Goal: Navigation & Orientation: Find specific page/section

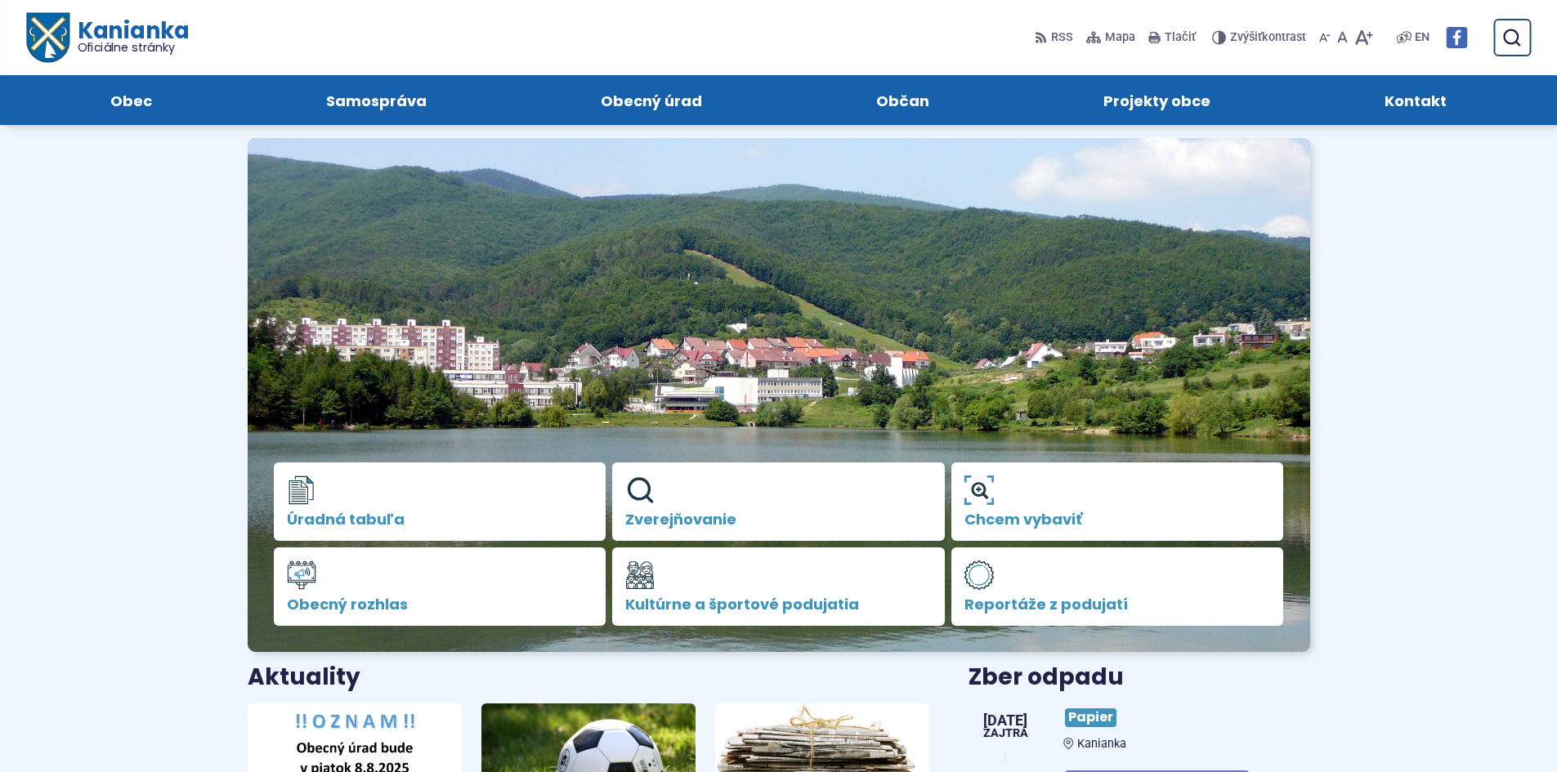
click at [115, 32] on h1 "Kanianka Oficiálne stránky" at bounding box center [128, 37] width 119 height 34
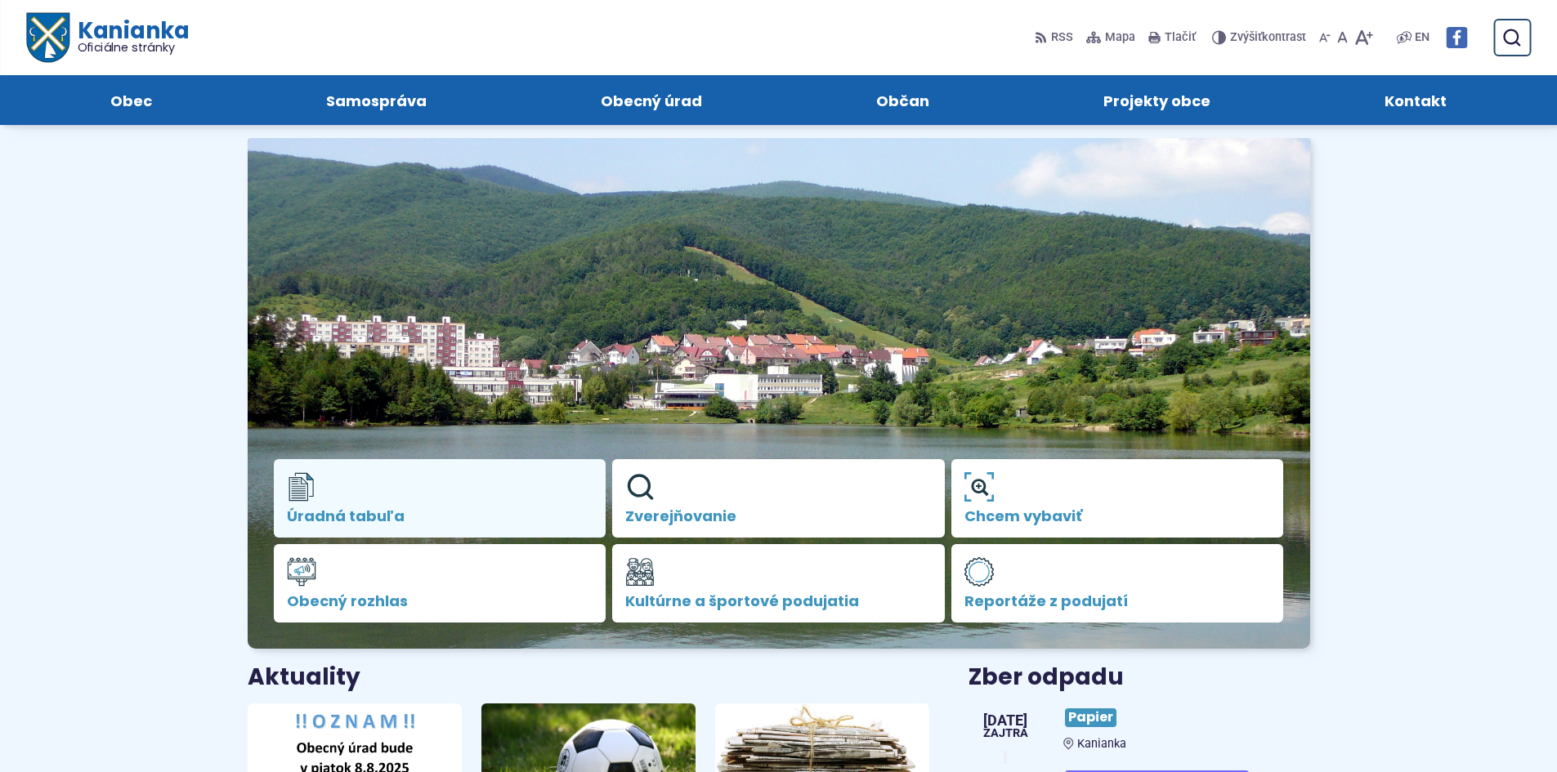
click at [421, 478] on link "Úradná tabuľa" at bounding box center [440, 498] width 333 height 78
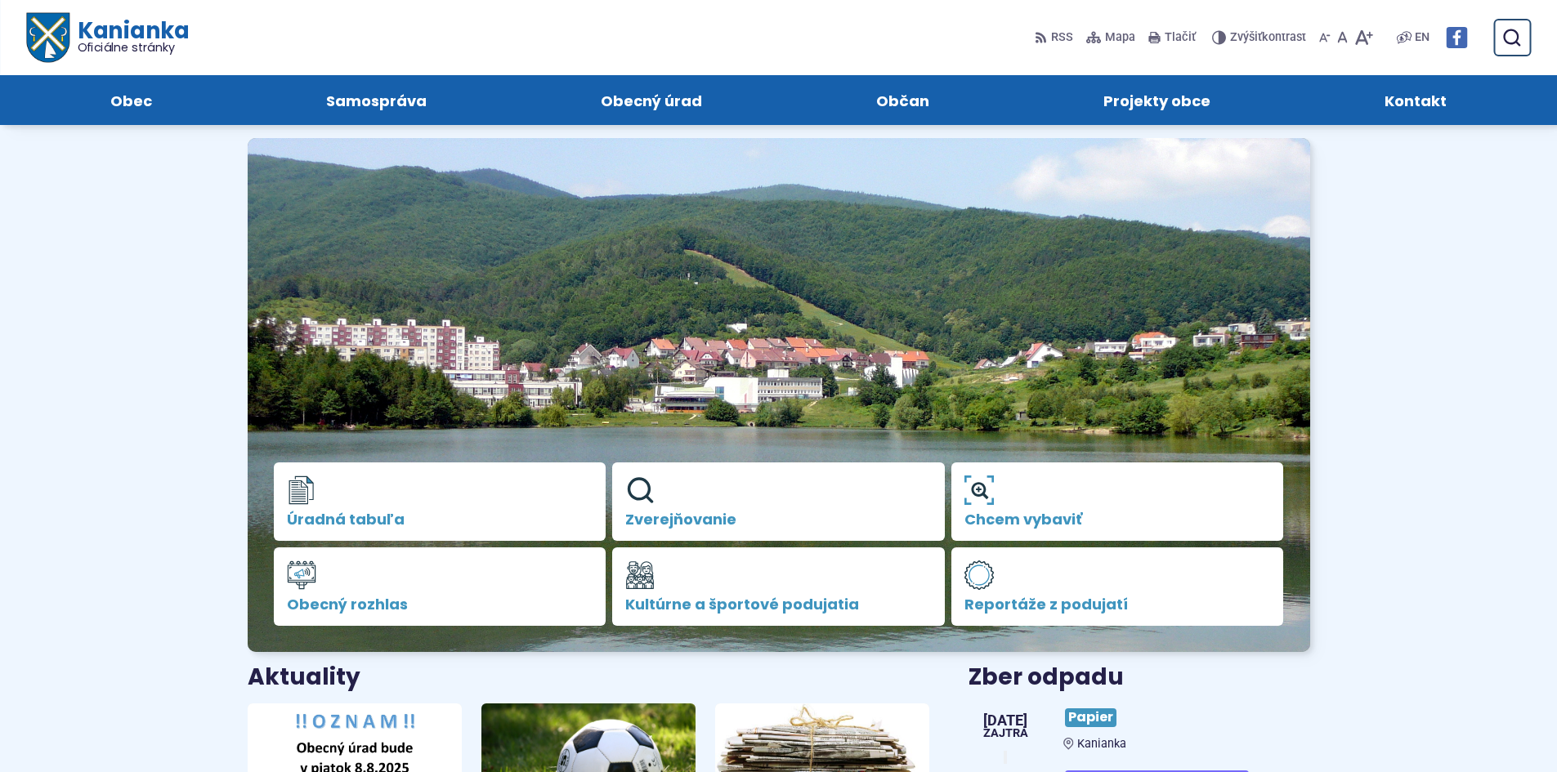
click at [136, 34] on h1 "Kanianka Oficiálne stránky" at bounding box center [128, 37] width 119 height 34
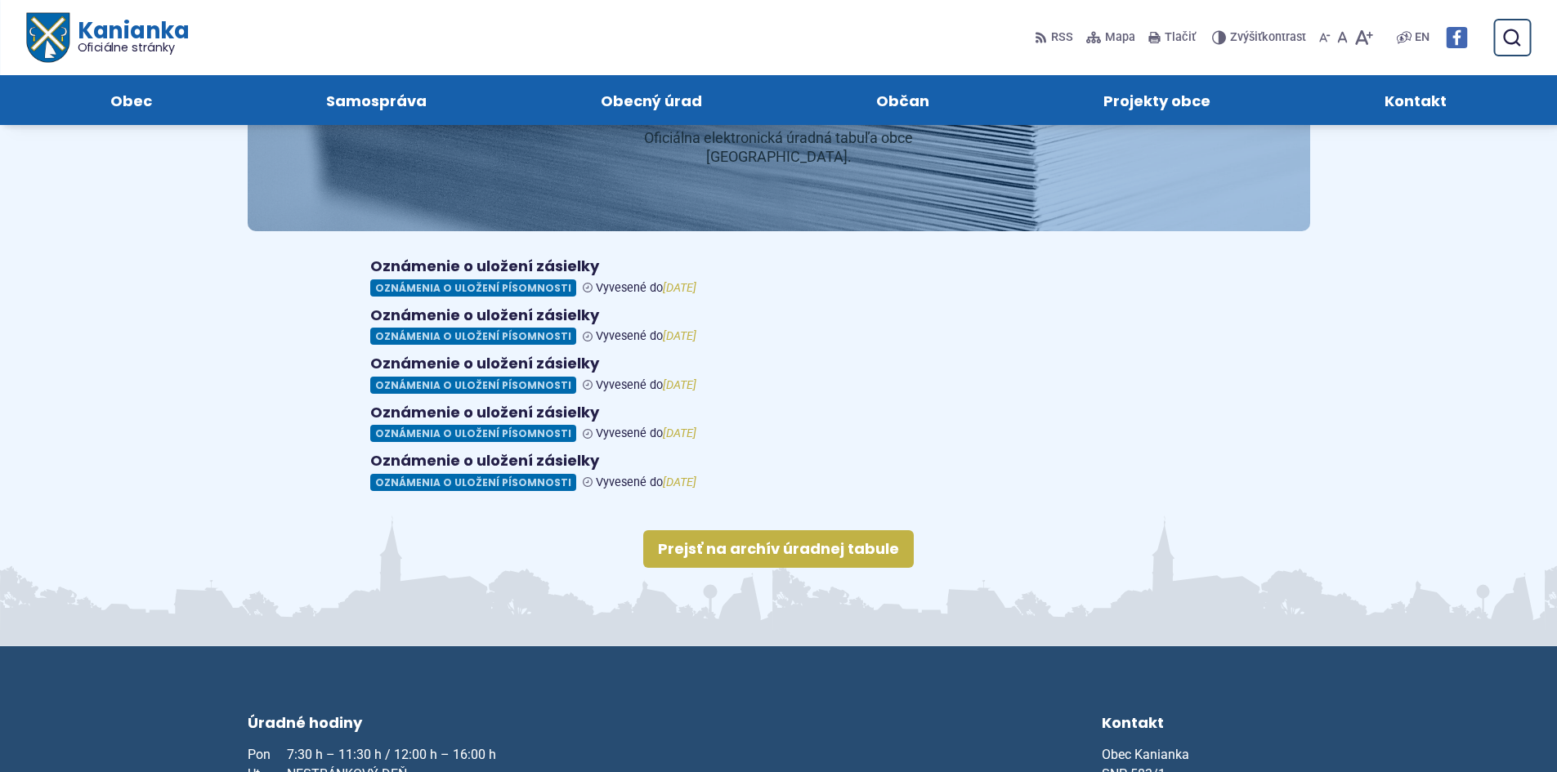
scroll to position [163, 0]
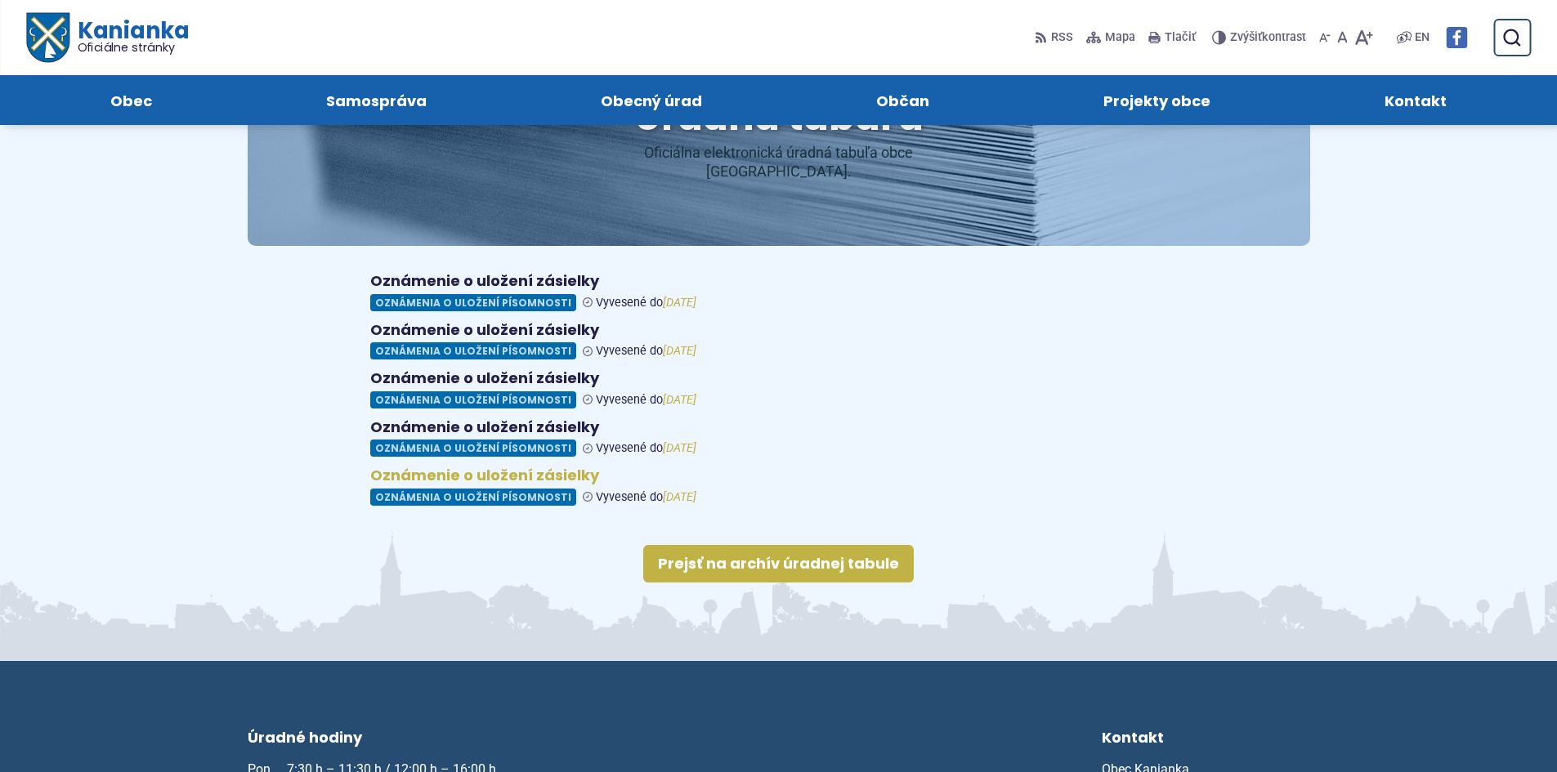
drag, startPoint x: 404, startPoint y: 449, endPoint x: 398, endPoint y: 455, distance: 8.7
